Goal: Task Accomplishment & Management: Manage account settings

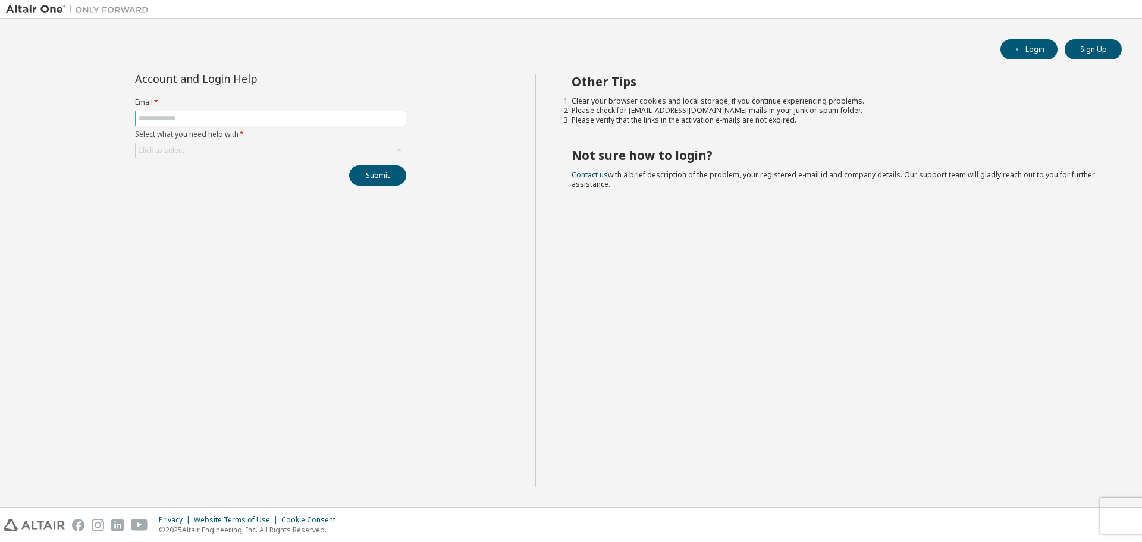
click at [164, 123] on input "text" at bounding box center [270, 119] width 265 height 10
click at [167, 118] on input "text" at bounding box center [270, 119] width 265 height 10
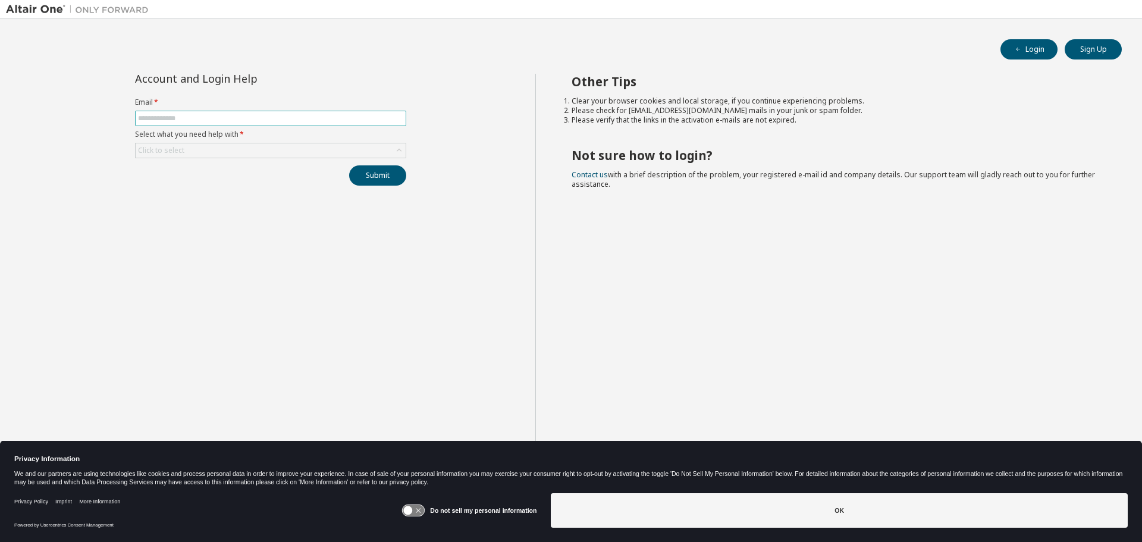
click at [203, 114] on input "text" at bounding box center [270, 119] width 265 height 10
click at [195, 119] on input "text" at bounding box center [270, 119] width 265 height 10
type input "**********"
click at [211, 151] on div "Click to select" at bounding box center [271, 150] width 270 height 14
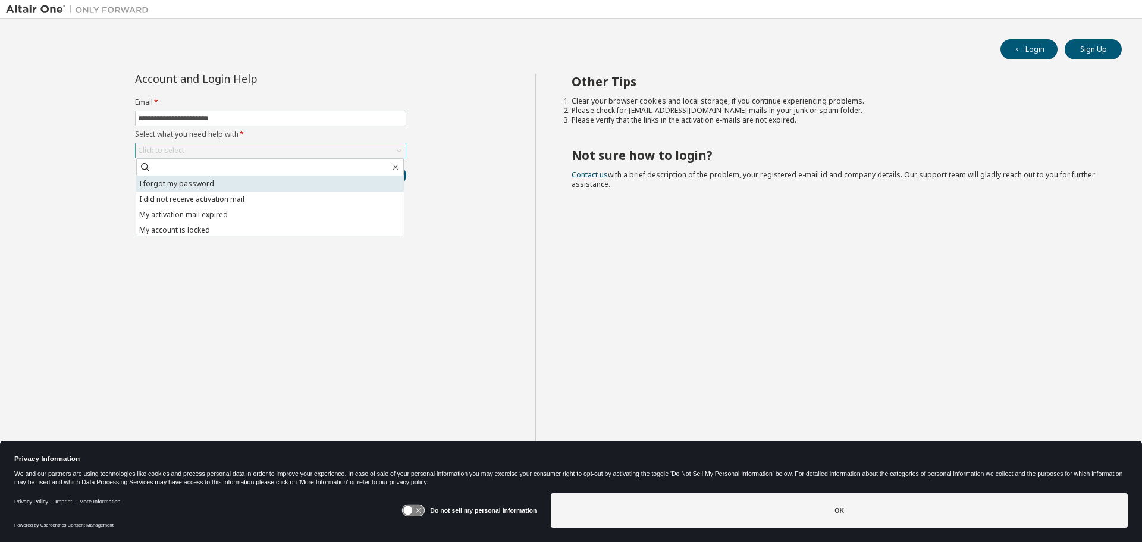
click at [217, 181] on li "I forgot my password" at bounding box center [270, 183] width 268 height 15
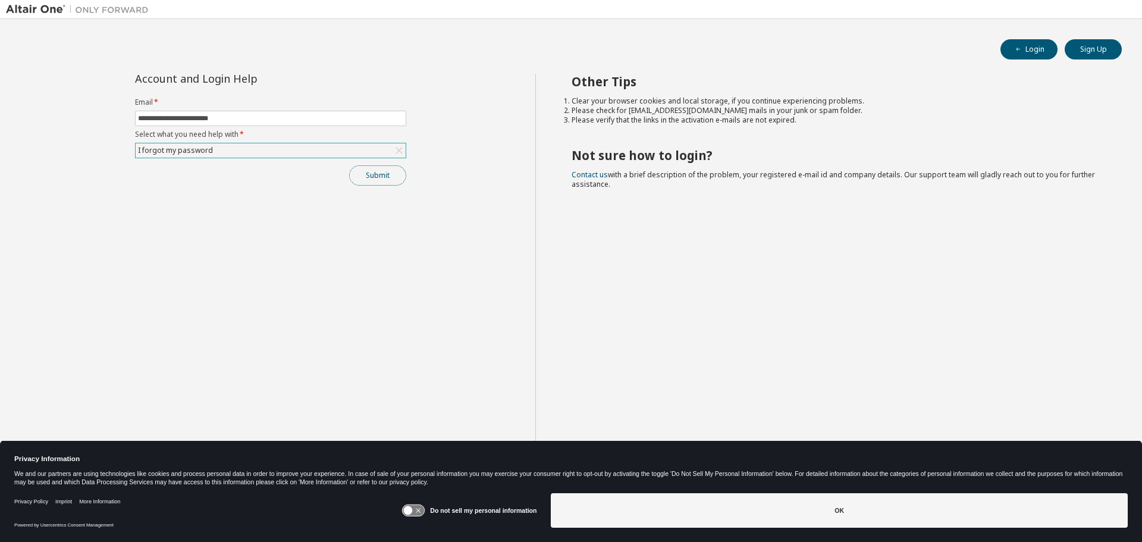
click at [371, 177] on button "Submit" at bounding box center [377, 175] width 57 height 20
click at [1038, 48] on button "Login" at bounding box center [1029, 49] width 57 height 20
